Goal: Check status: Check status

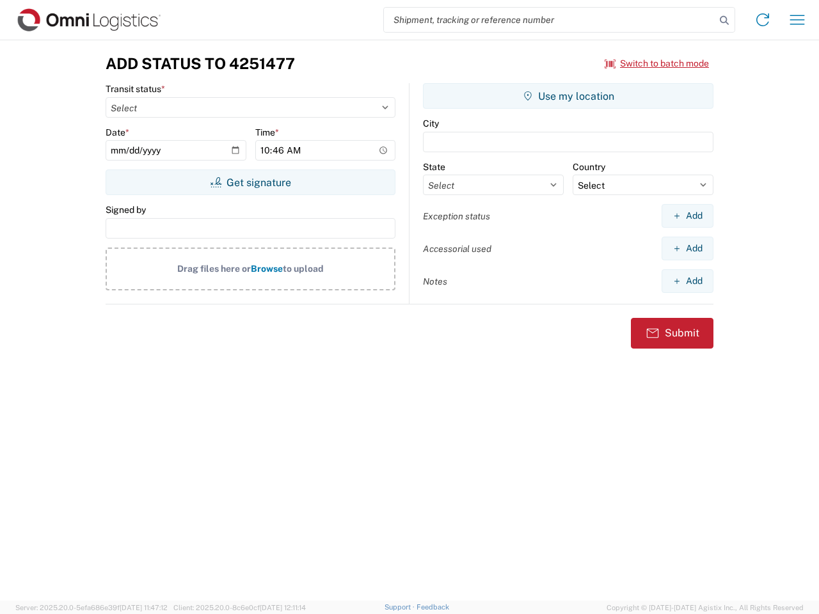
click at [549, 20] on input "search" at bounding box center [549, 20] width 331 height 24
click at [724, 20] on icon at bounding box center [724, 21] width 18 height 18
click at [762, 20] on icon at bounding box center [762, 20] width 20 height 20
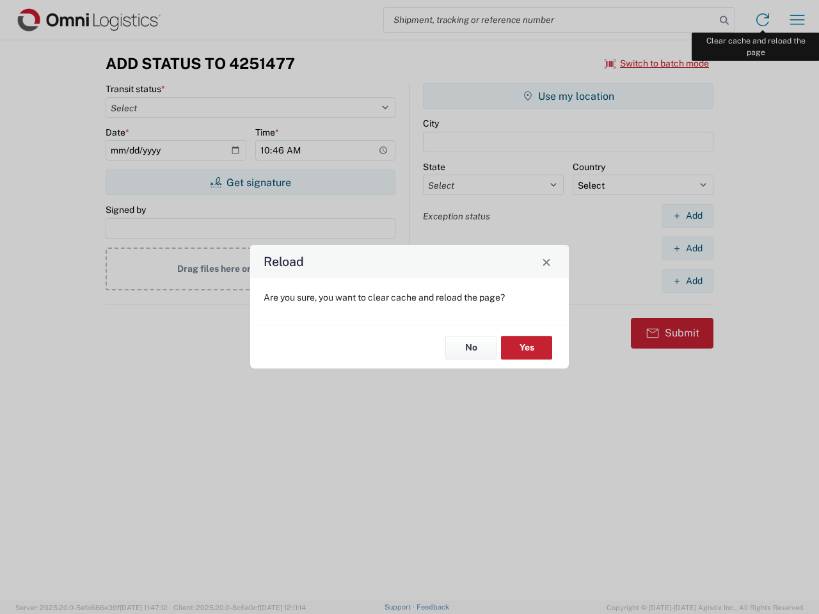
click at [797, 20] on div "Reload Are you sure, you want to clear cache and reload the page? No Yes" at bounding box center [409, 307] width 819 height 614
click at [657, 63] on div "Reload Are you sure, you want to clear cache and reload the page? No Yes" at bounding box center [409, 307] width 819 height 614
click at [250, 182] on div "Reload Are you sure, you want to clear cache and reload the page? No Yes" at bounding box center [409, 307] width 819 height 614
click at [568, 96] on div "Reload Are you sure, you want to clear cache and reload the page? No Yes" at bounding box center [409, 307] width 819 height 614
click at [687, 216] on div "Reload Are you sure, you want to clear cache and reload the page? No Yes" at bounding box center [409, 307] width 819 height 614
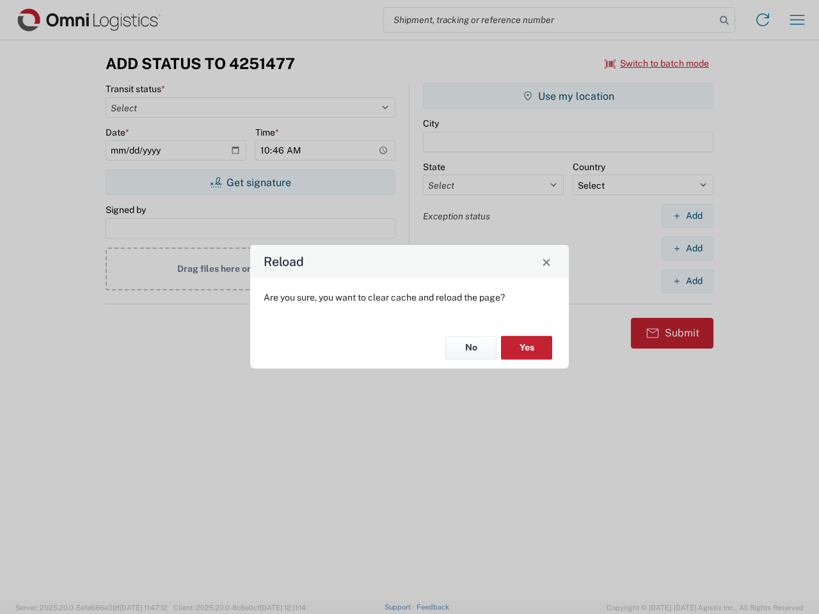
click at [687, 248] on div "Reload Are you sure, you want to clear cache and reload the page? No Yes" at bounding box center [409, 307] width 819 height 614
click at [687, 281] on div "Reload Are you sure, you want to clear cache and reload the page? No Yes" at bounding box center [409, 307] width 819 height 614
